Goal: Share content: Share content

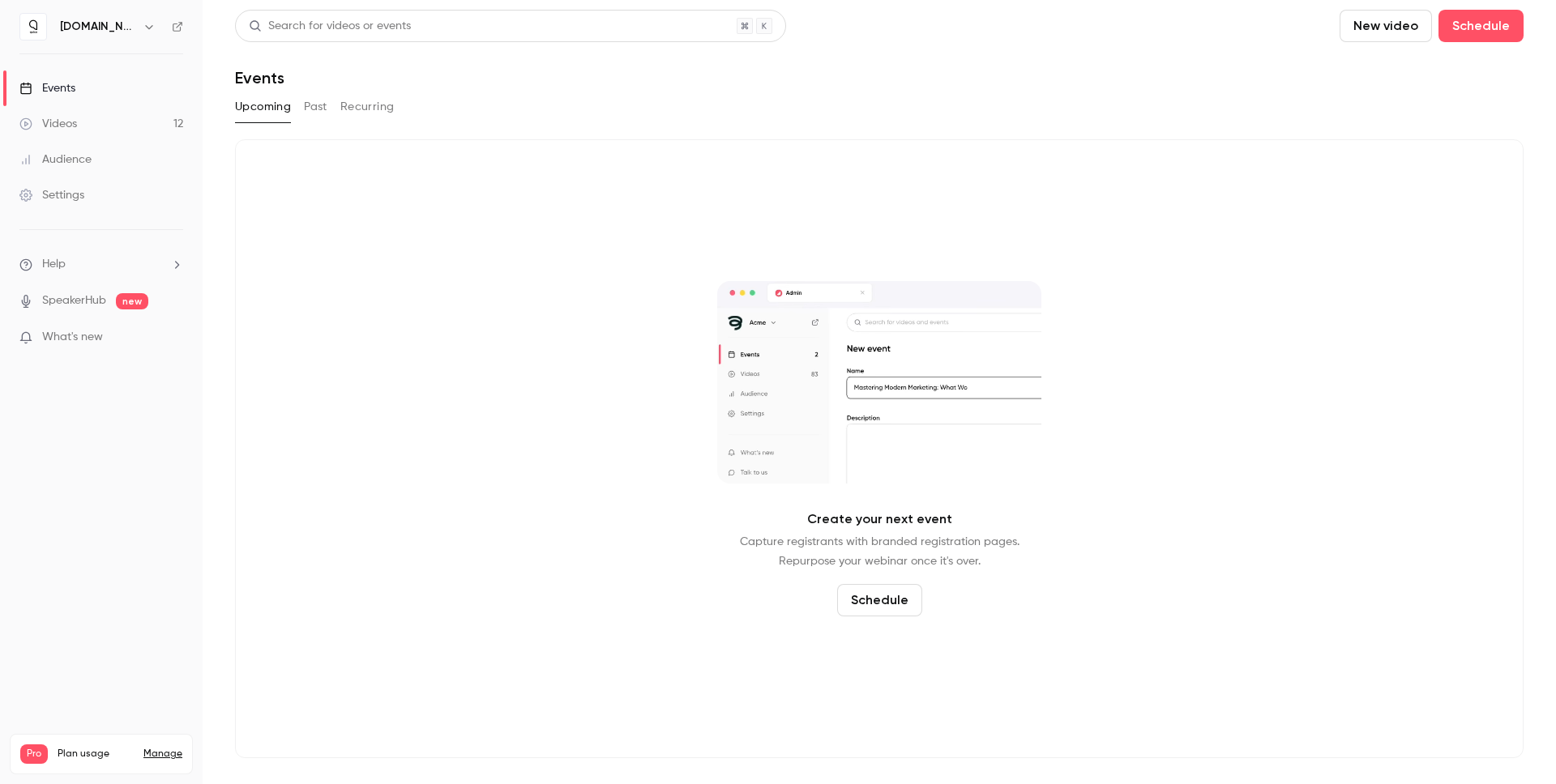
click at [127, 130] on link "Videos 12" at bounding box center [101, 124] width 202 height 36
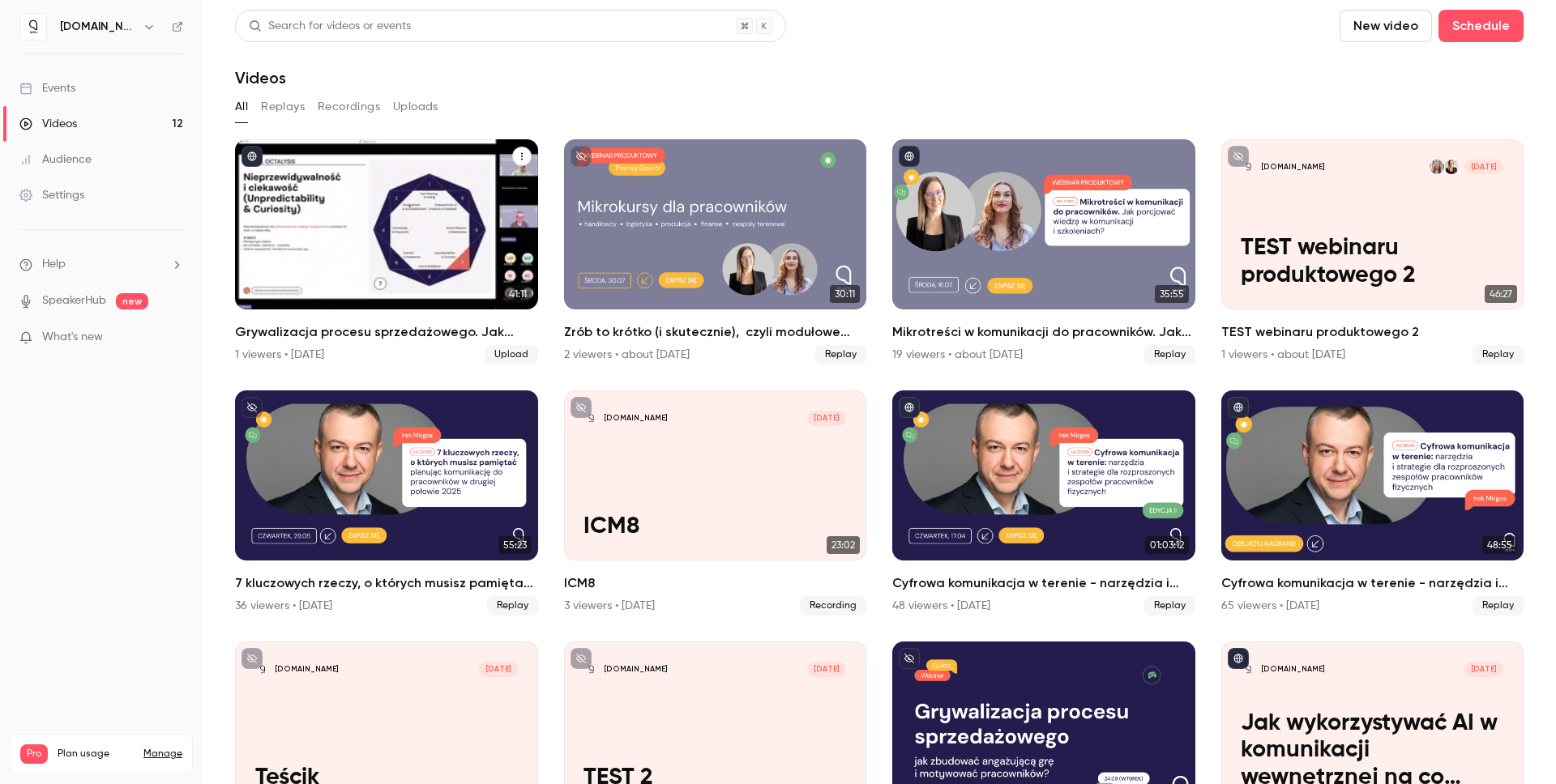
click at [387, 258] on div "Grywalizacja procesu sprzedażowego. Jak zbudować angażującą grę  i motywować pr…" at bounding box center [386, 224] width 303 height 170
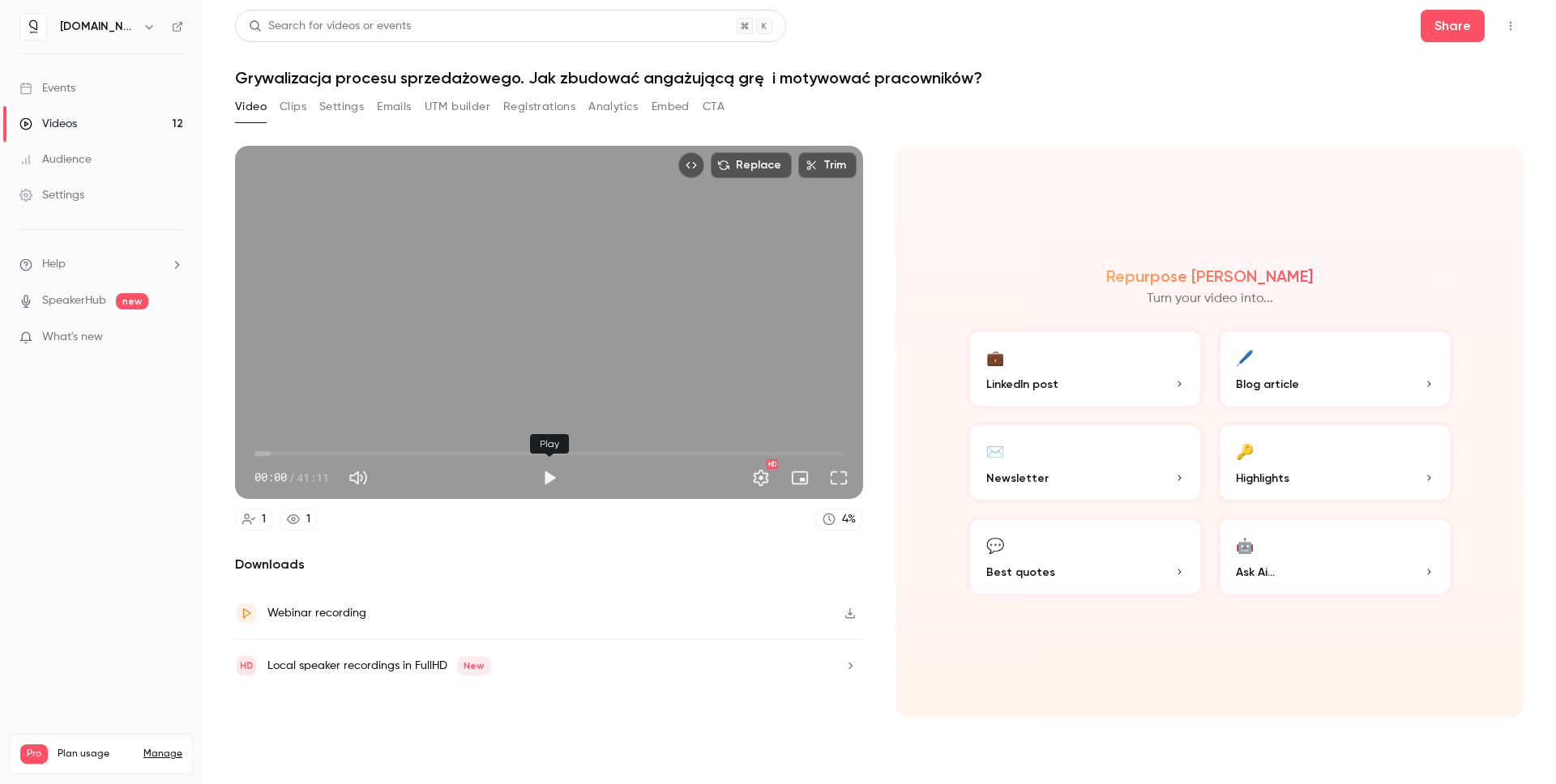
click at [547, 478] on button "Play" at bounding box center [549, 478] width 32 height 32
click at [274, 451] on span "00:04" at bounding box center [549, 454] width 589 height 26
click at [293, 451] on span "01:24" at bounding box center [549, 454] width 589 height 26
click at [322, 450] on span "04:42" at bounding box center [549, 454] width 589 height 26
click at [384, 449] on span "09:00" at bounding box center [549, 454] width 589 height 26
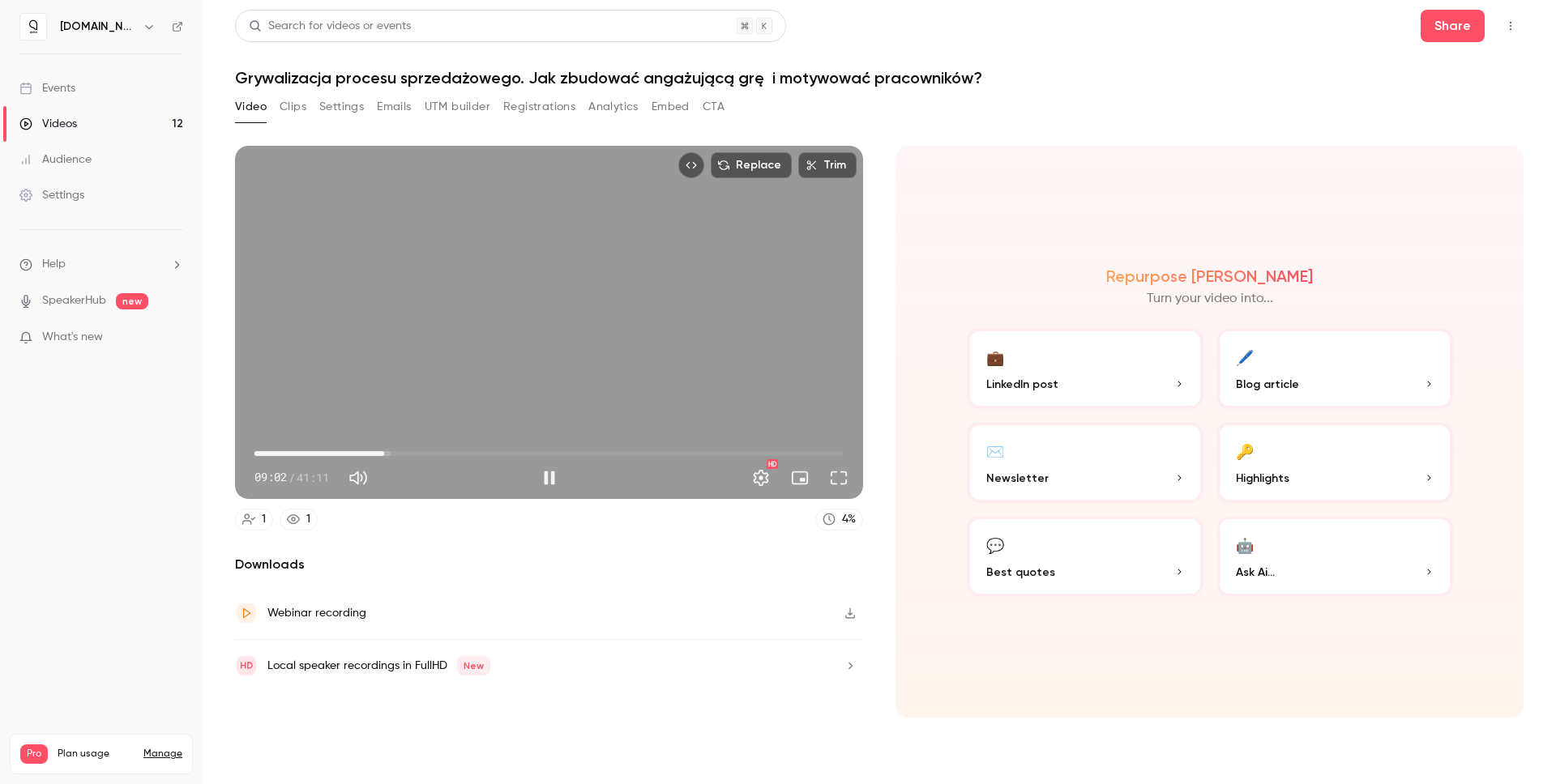
click at [414, 395] on div "Replace Trim 09:02 09:02 / 41:11 HD" at bounding box center [549, 322] width 628 height 353
type input "*****"
click at [458, 101] on button "UTM builder" at bounding box center [458, 107] width 66 height 26
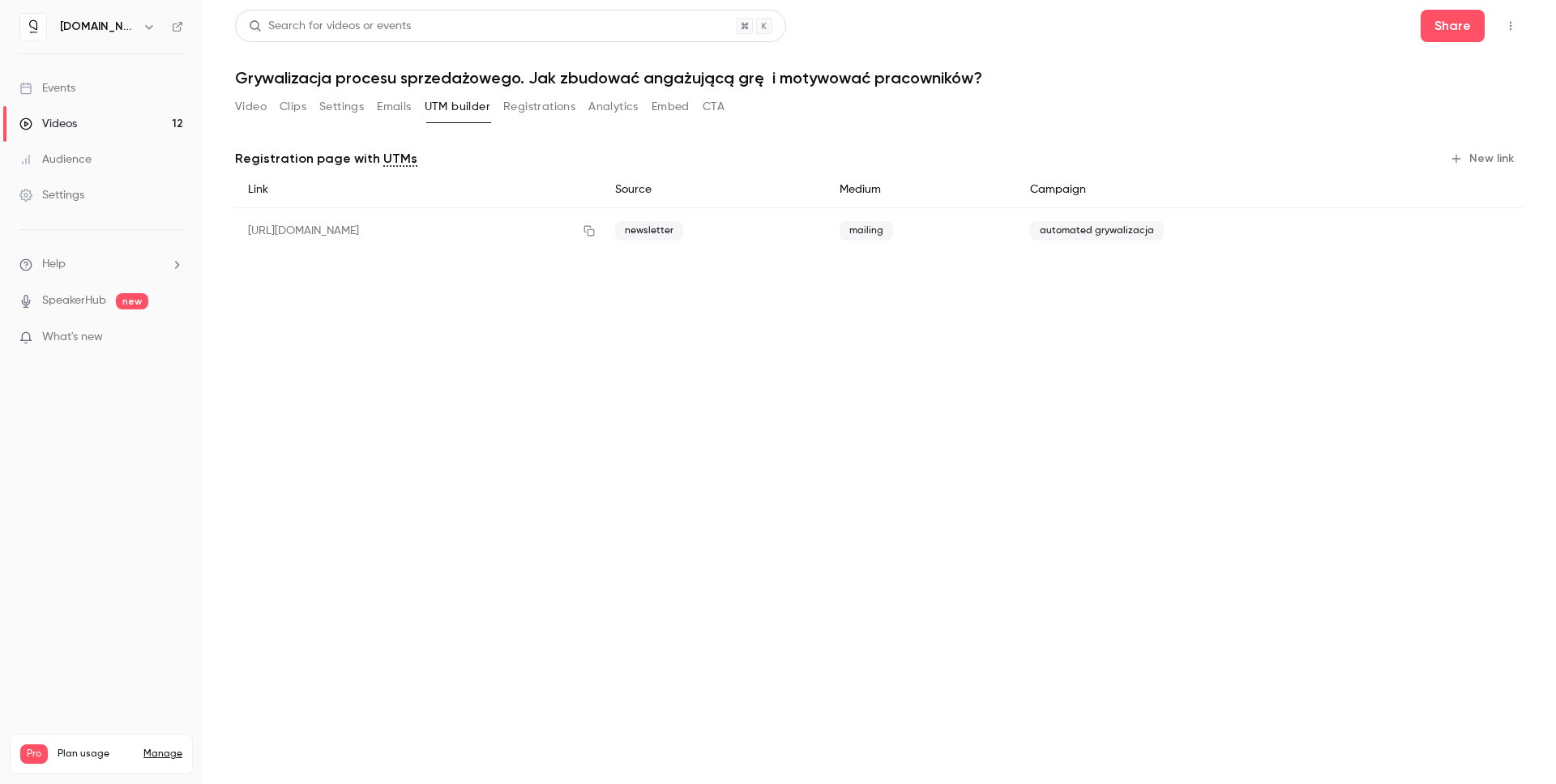
click at [524, 104] on button "Registrations" at bounding box center [539, 107] width 72 height 26
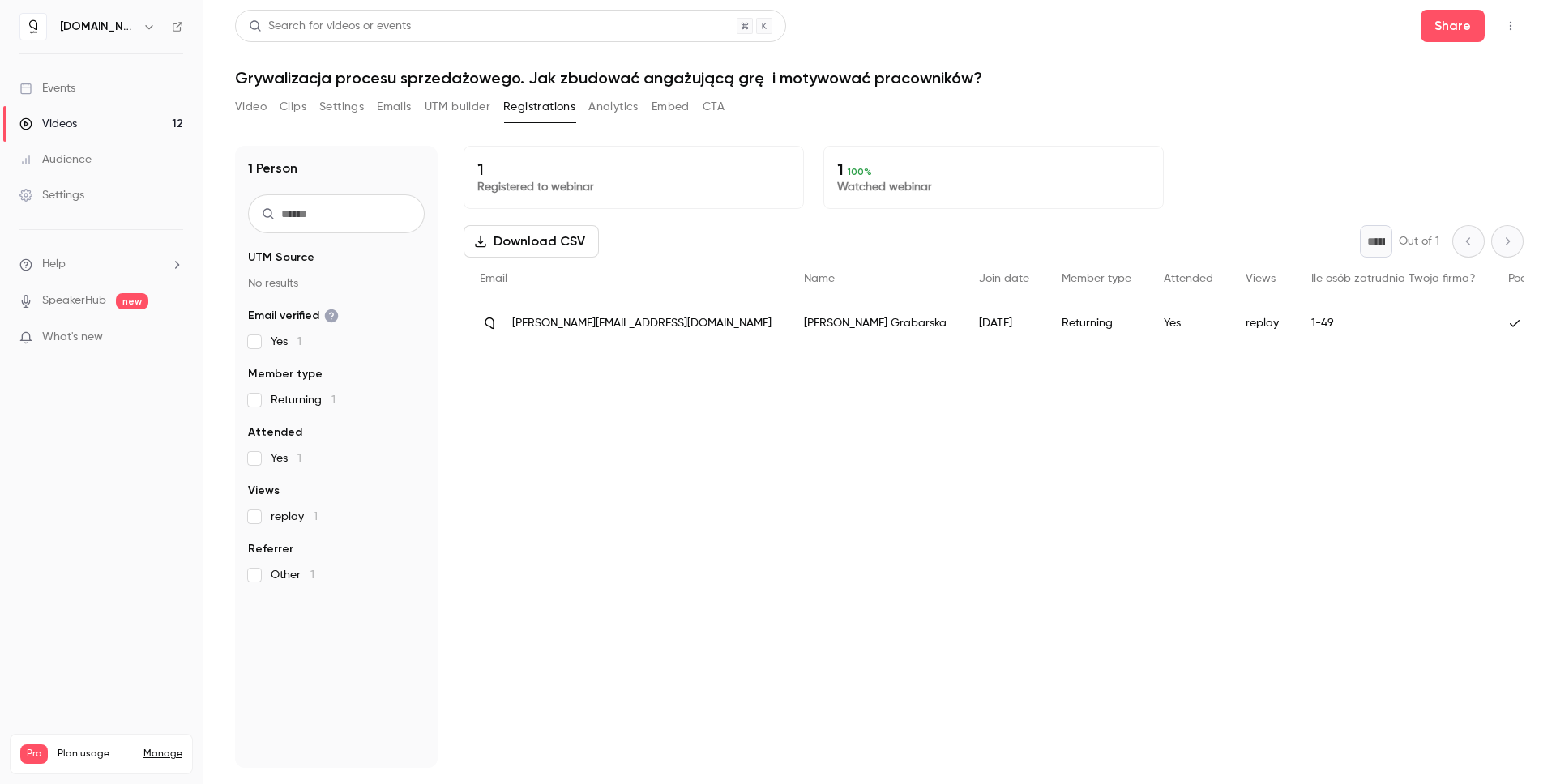
click at [353, 97] on button "Settings" at bounding box center [341, 107] width 45 height 26
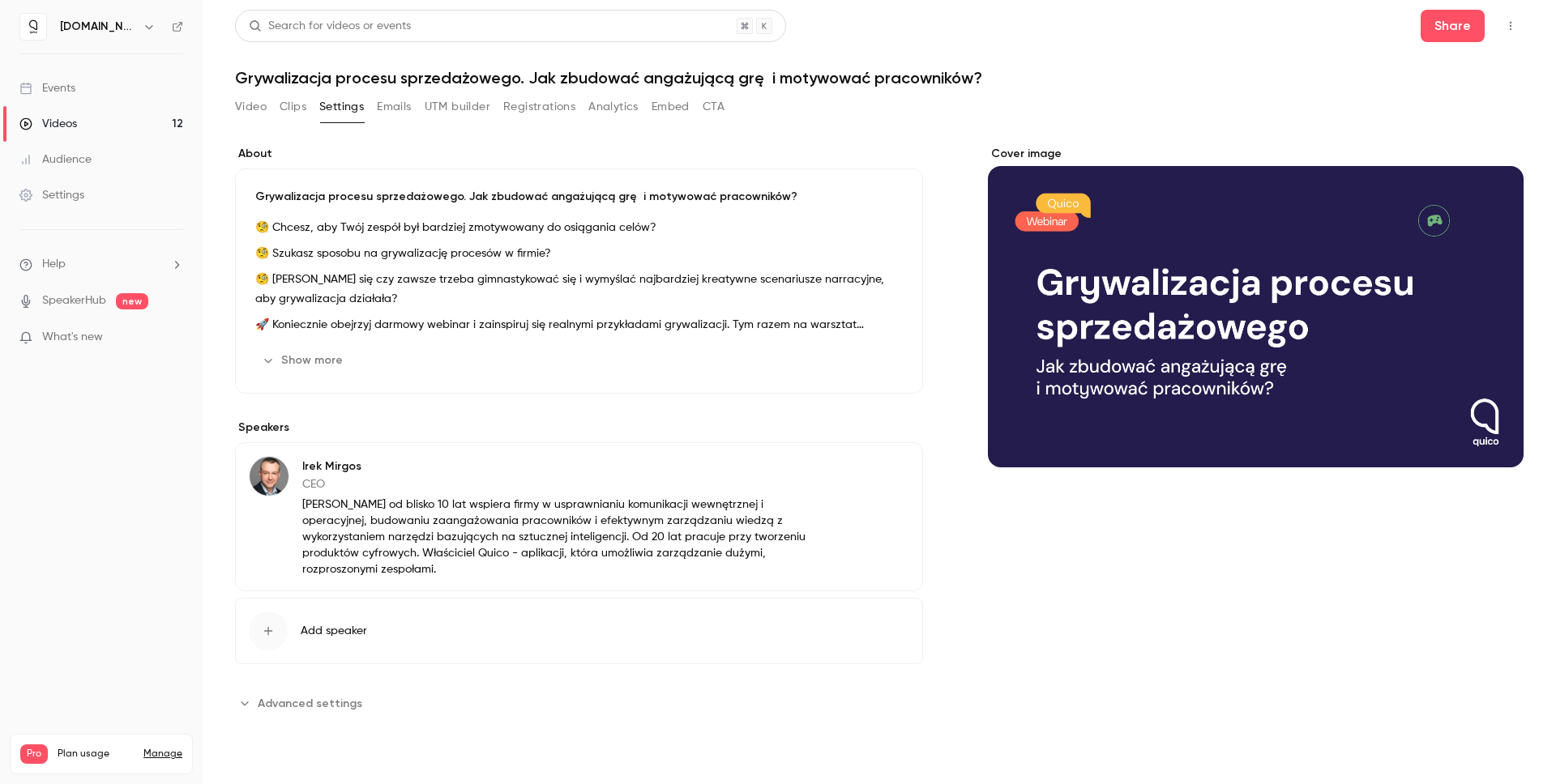
click at [520, 112] on button "Registrations" at bounding box center [539, 107] width 72 height 26
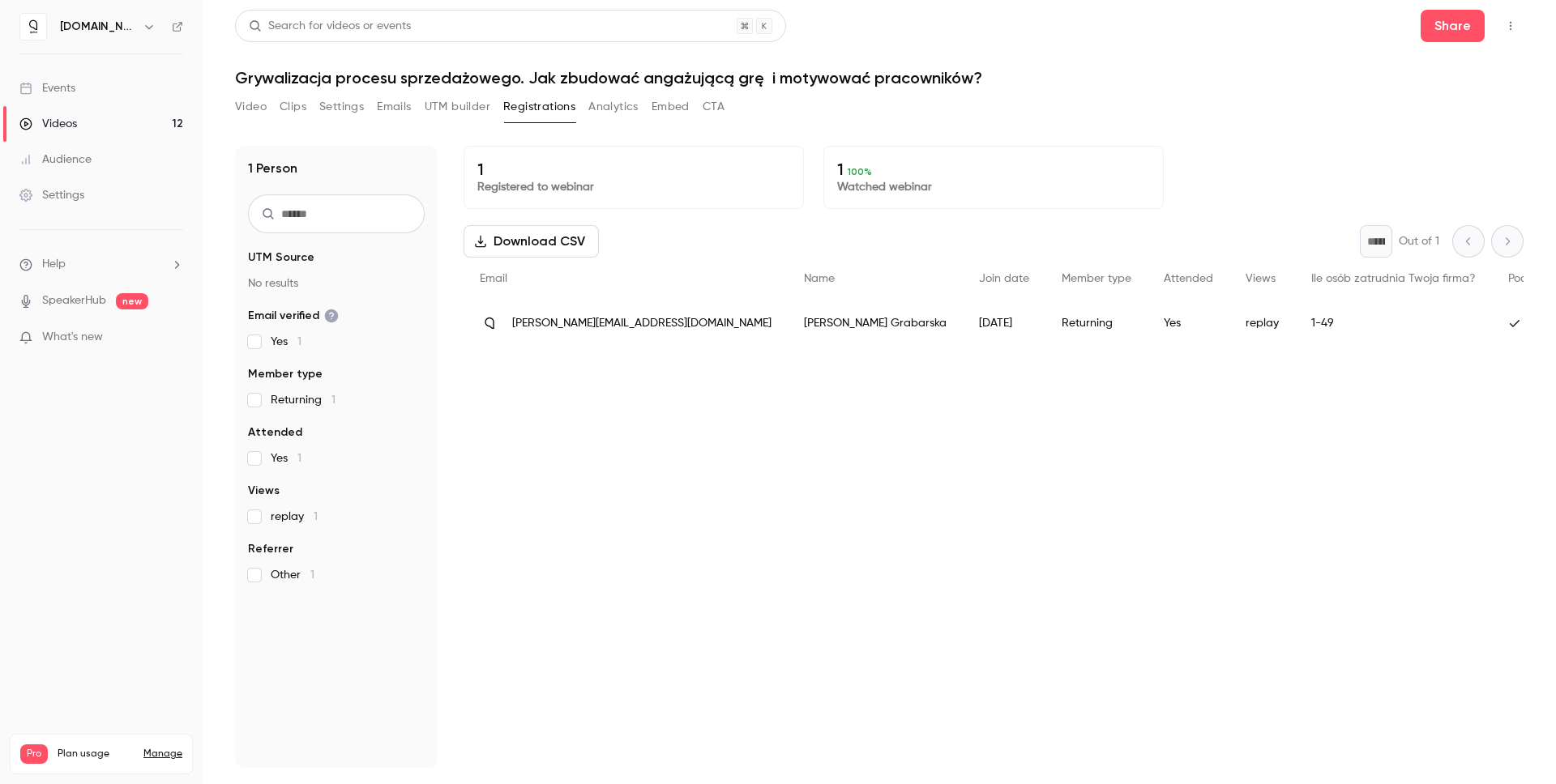
click at [683, 108] on button "Embed" at bounding box center [671, 107] width 38 height 26
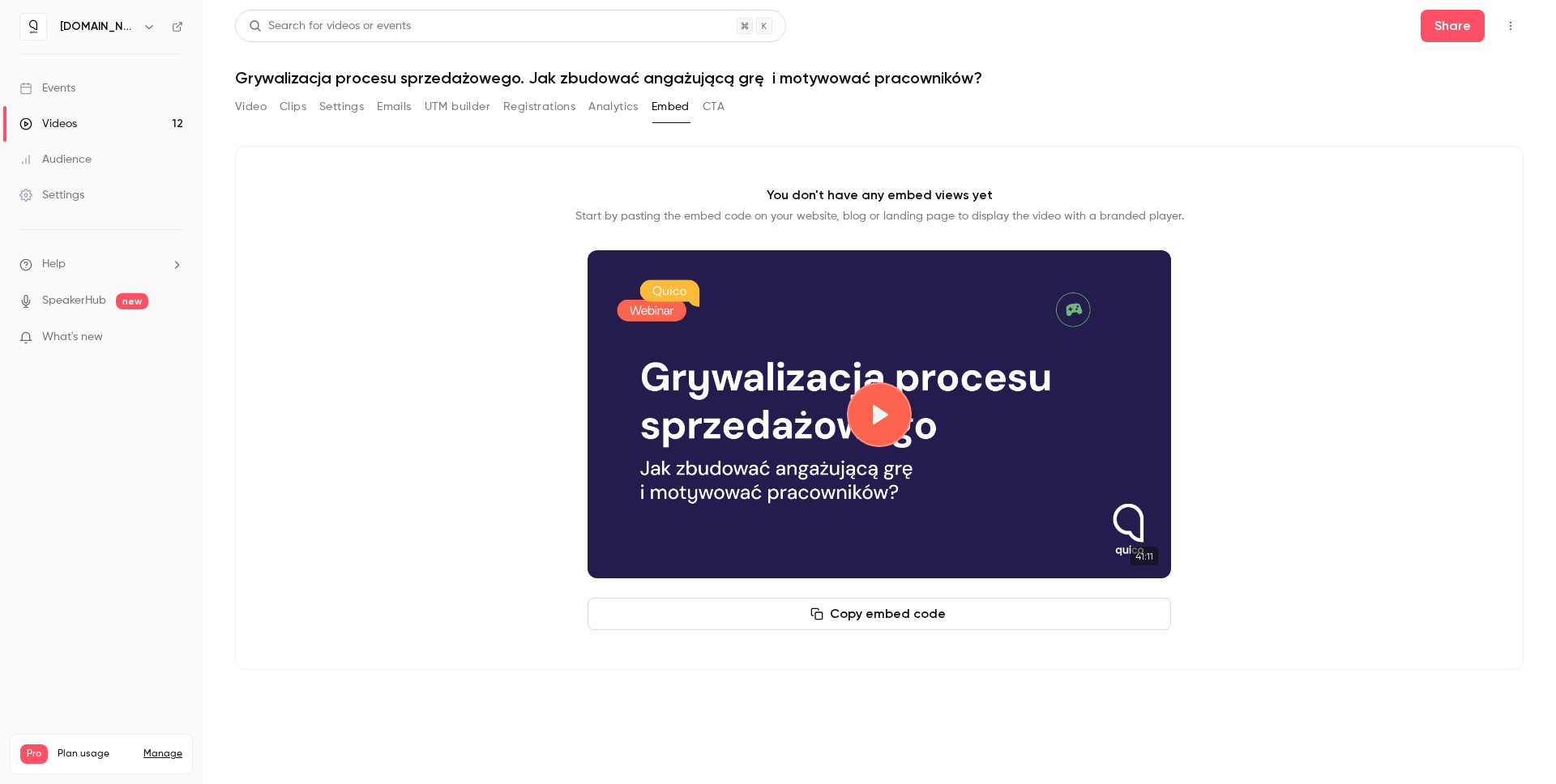
click at [137, 124] on link "Videos 12" at bounding box center [101, 124] width 202 height 36
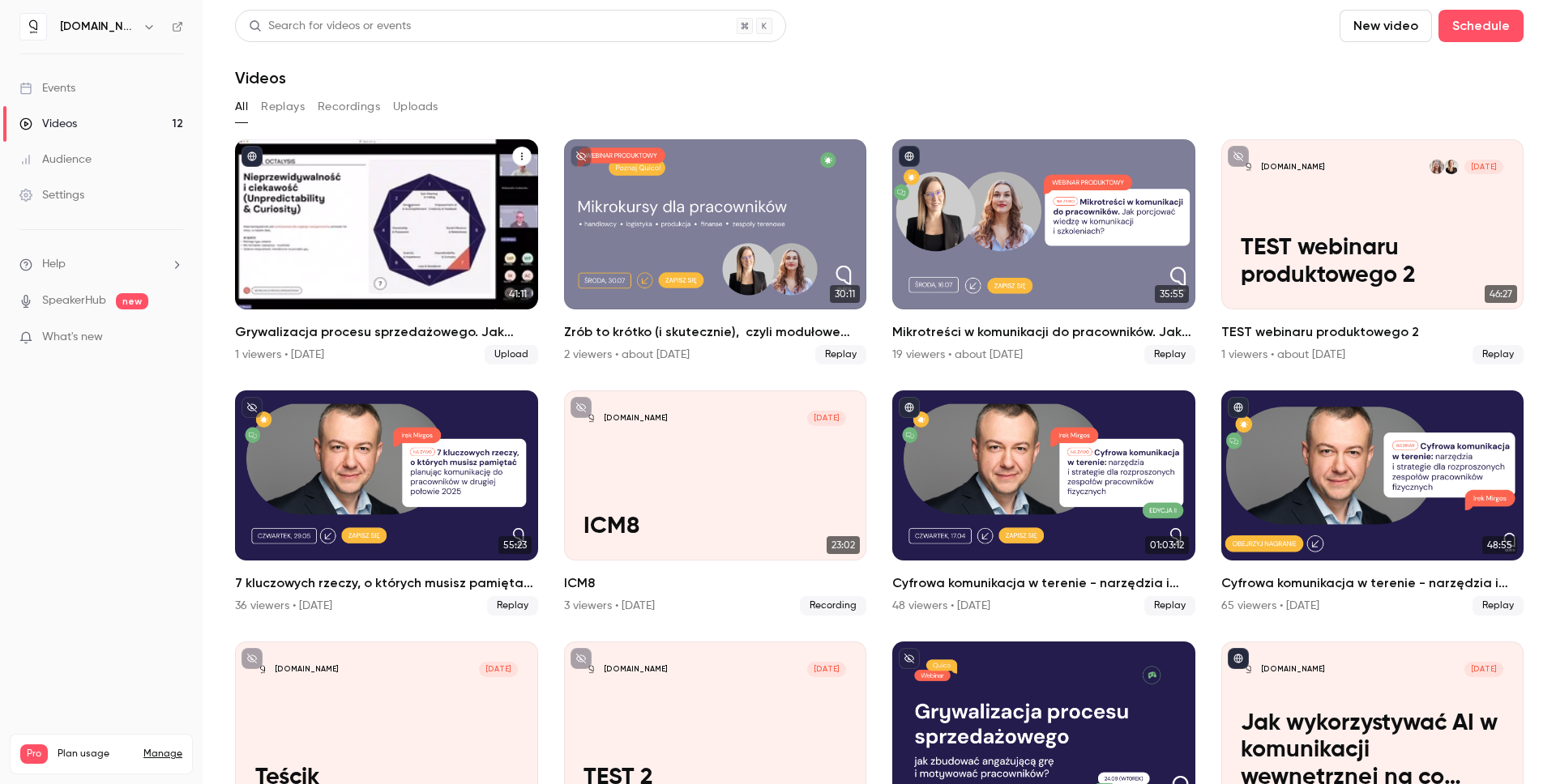
click at [524, 158] on button "Grywalizacja procesu sprzedażowego. Jak zbudować angażującą grę  i motywować pr…" at bounding box center [522, 156] width 19 height 19
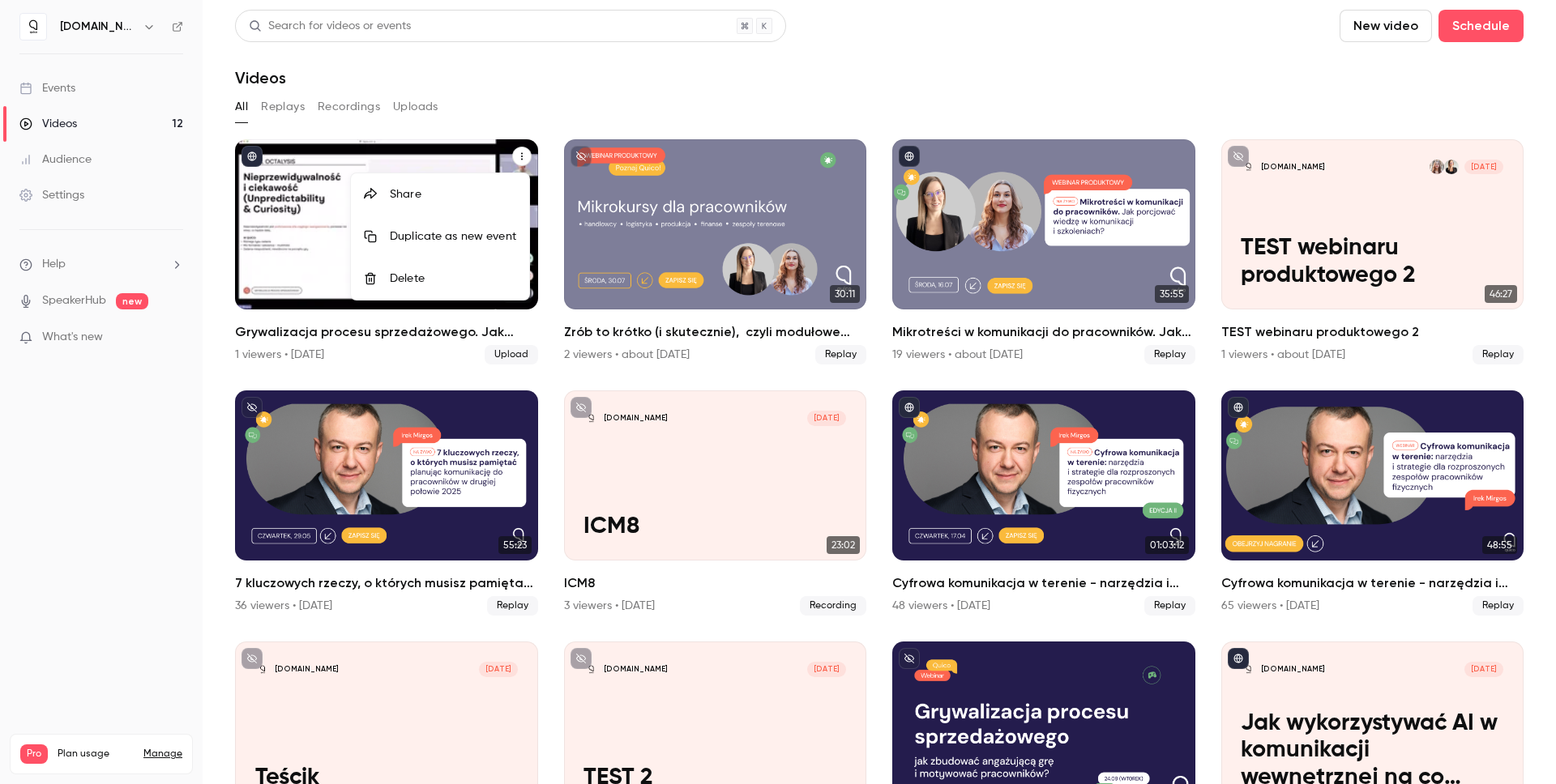
click at [470, 199] on div "Share" at bounding box center [453, 195] width 126 height 16
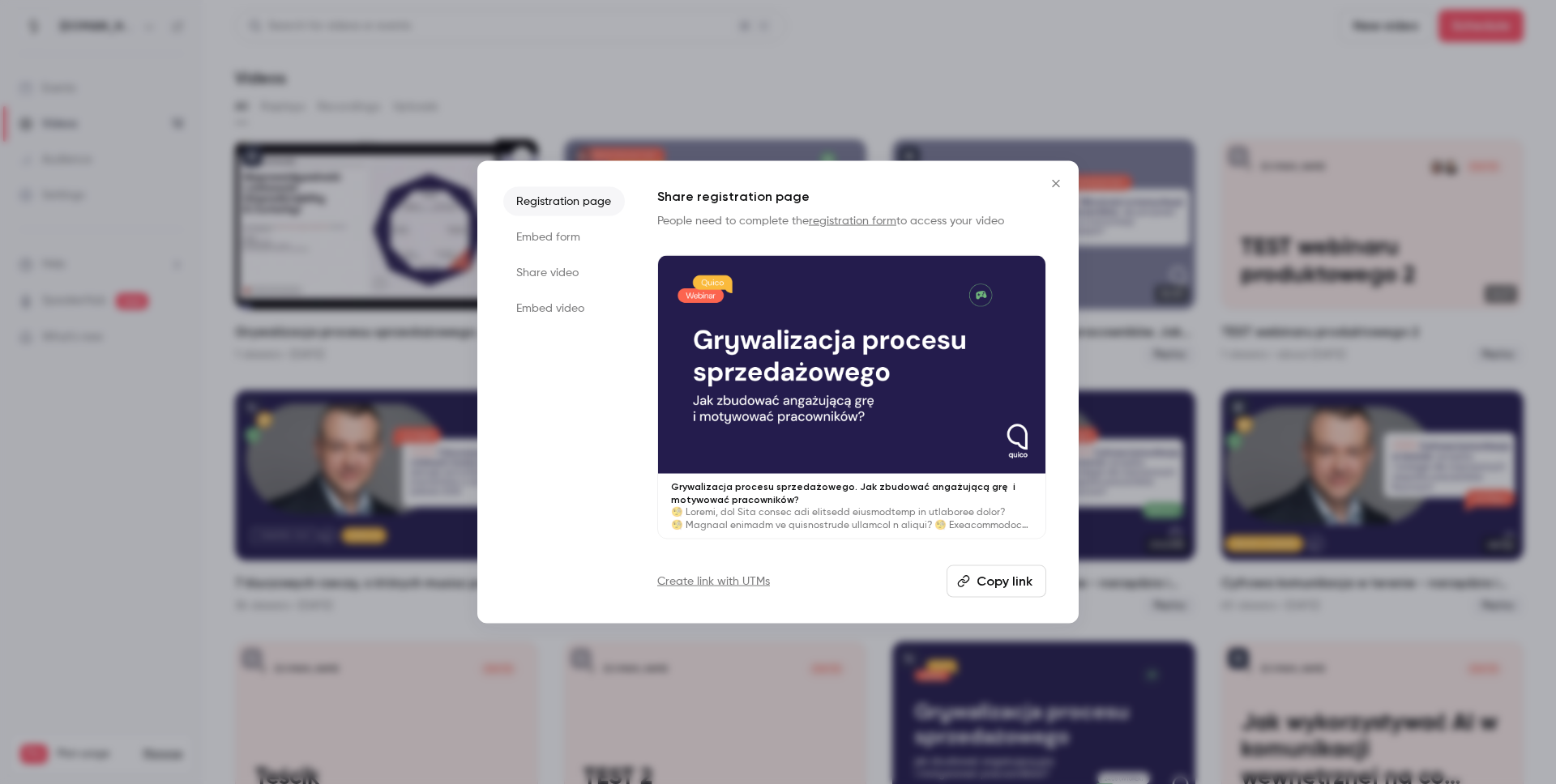
click at [994, 583] on button "Copy link" at bounding box center [996, 580] width 100 height 32
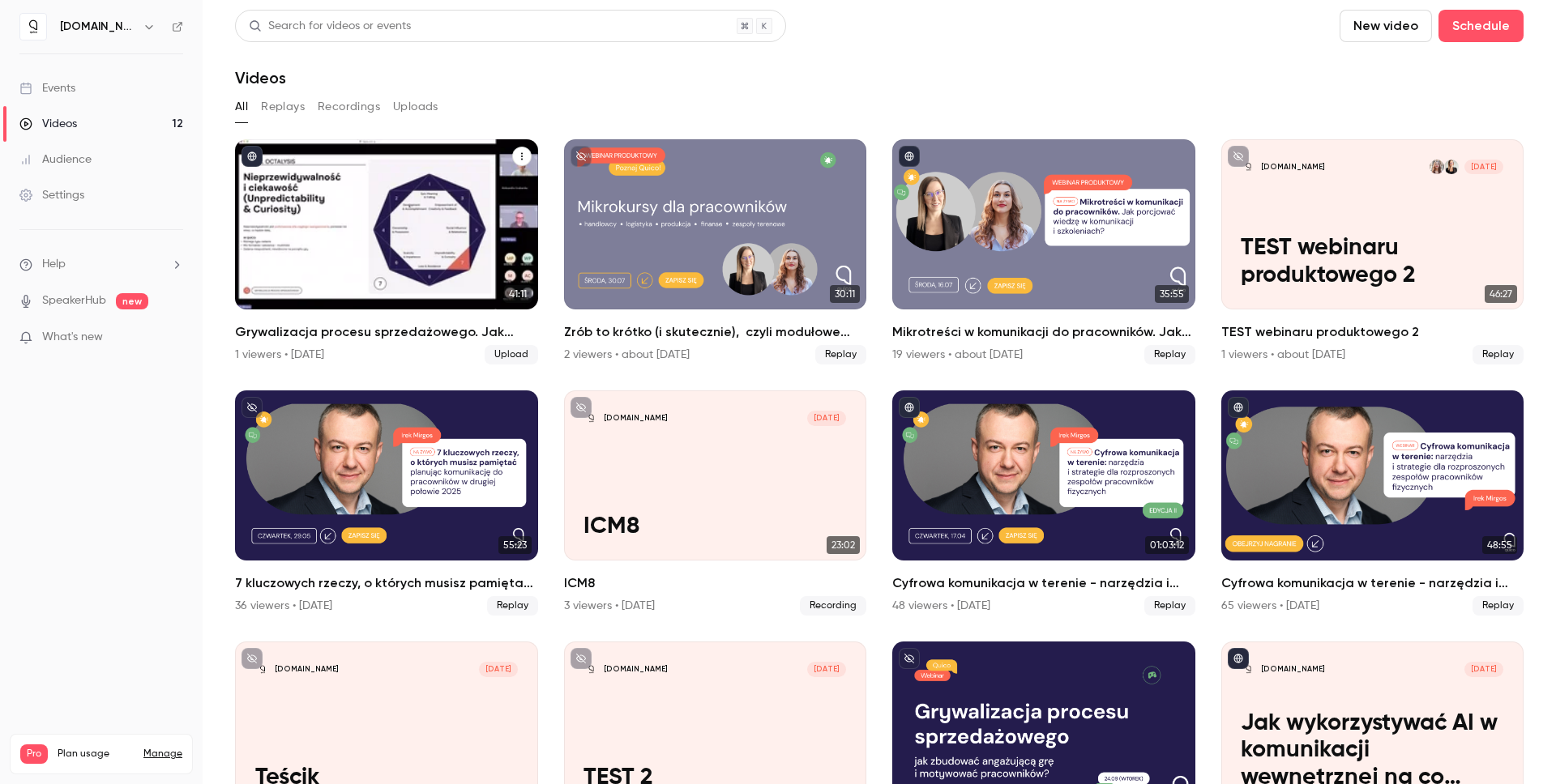
click at [362, 329] on h2 "Grywalizacja procesu sprzedażowego. Jak zbudować angażującą grę  i motywować pr…" at bounding box center [386, 331] width 303 height 19
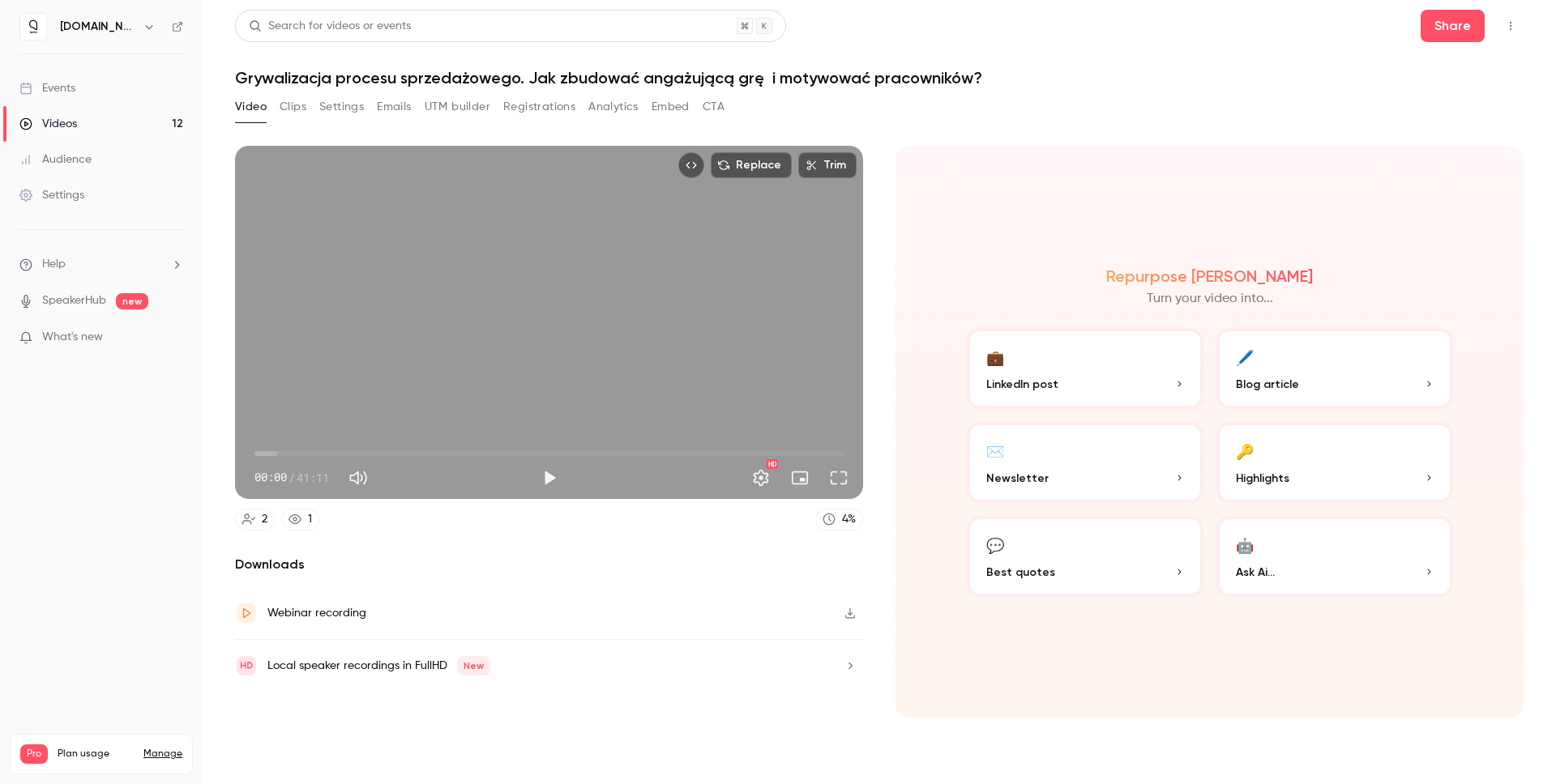
click at [529, 108] on button "Registrations" at bounding box center [539, 107] width 72 height 26
